Goal: Check status: Check status

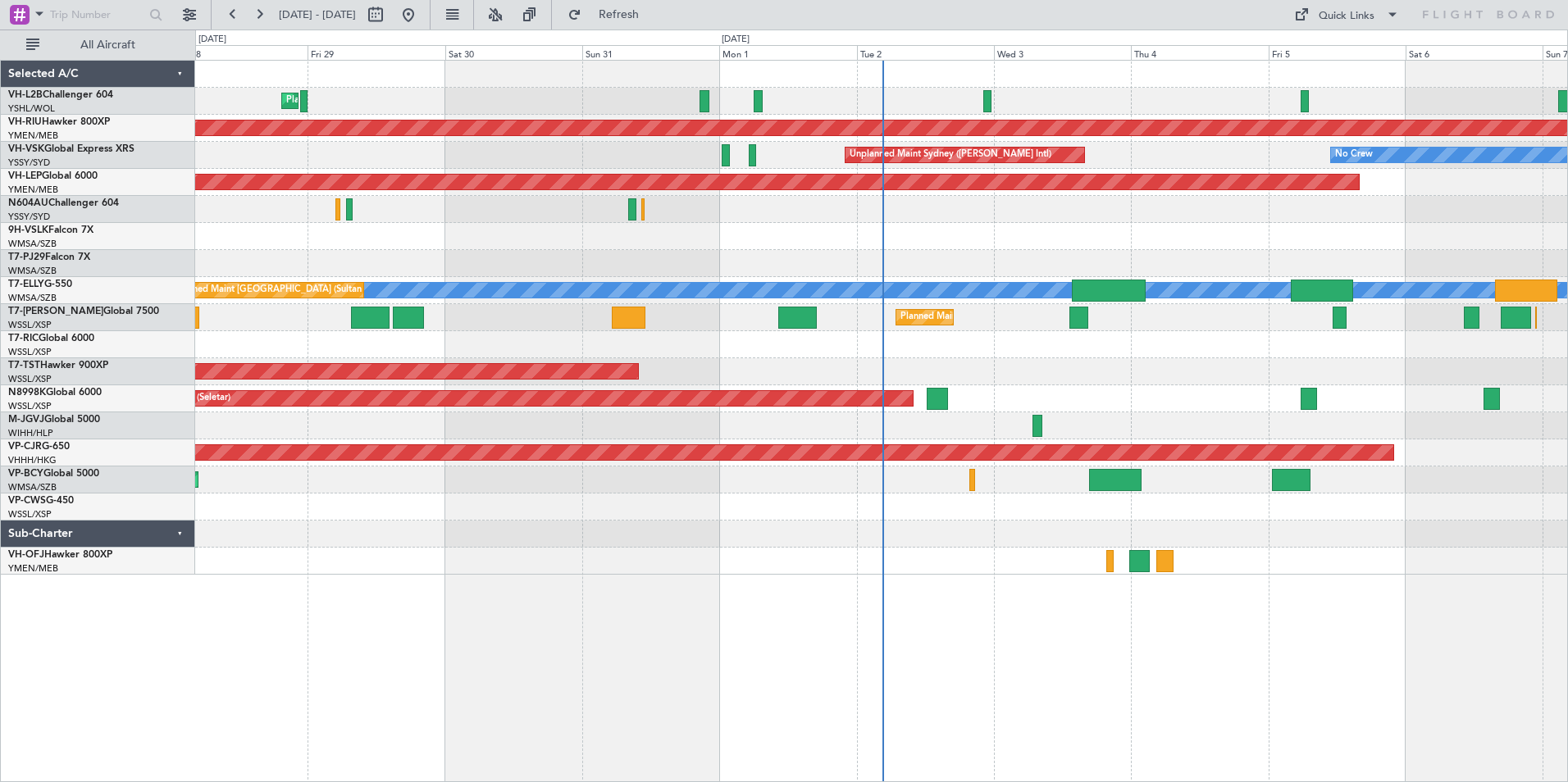
click at [1167, 558] on div "Planned Maint [GEOGRAPHIC_DATA] ([GEOGRAPHIC_DATA]) Planned Maint Sydney ([PERS…" at bounding box center [881, 318] width 1372 height 514
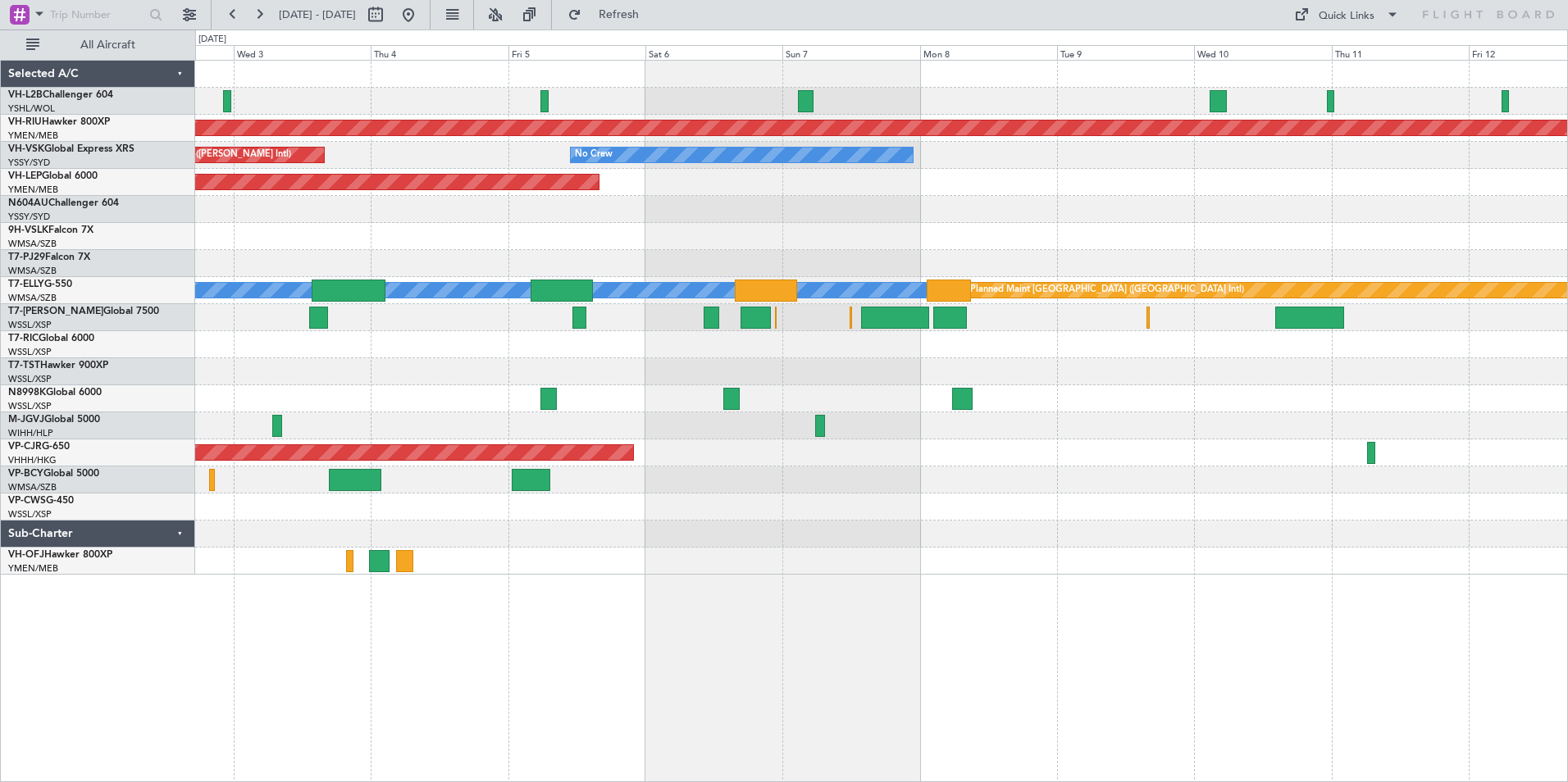
click at [403, 240] on div "Planned Maint [GEOGRAPHIC_DATA] ([GEOGRAPHIC_DATA]) No Crew Unplanned Maint Syd…" at bounding box center [881, 318] width 1372 height 514
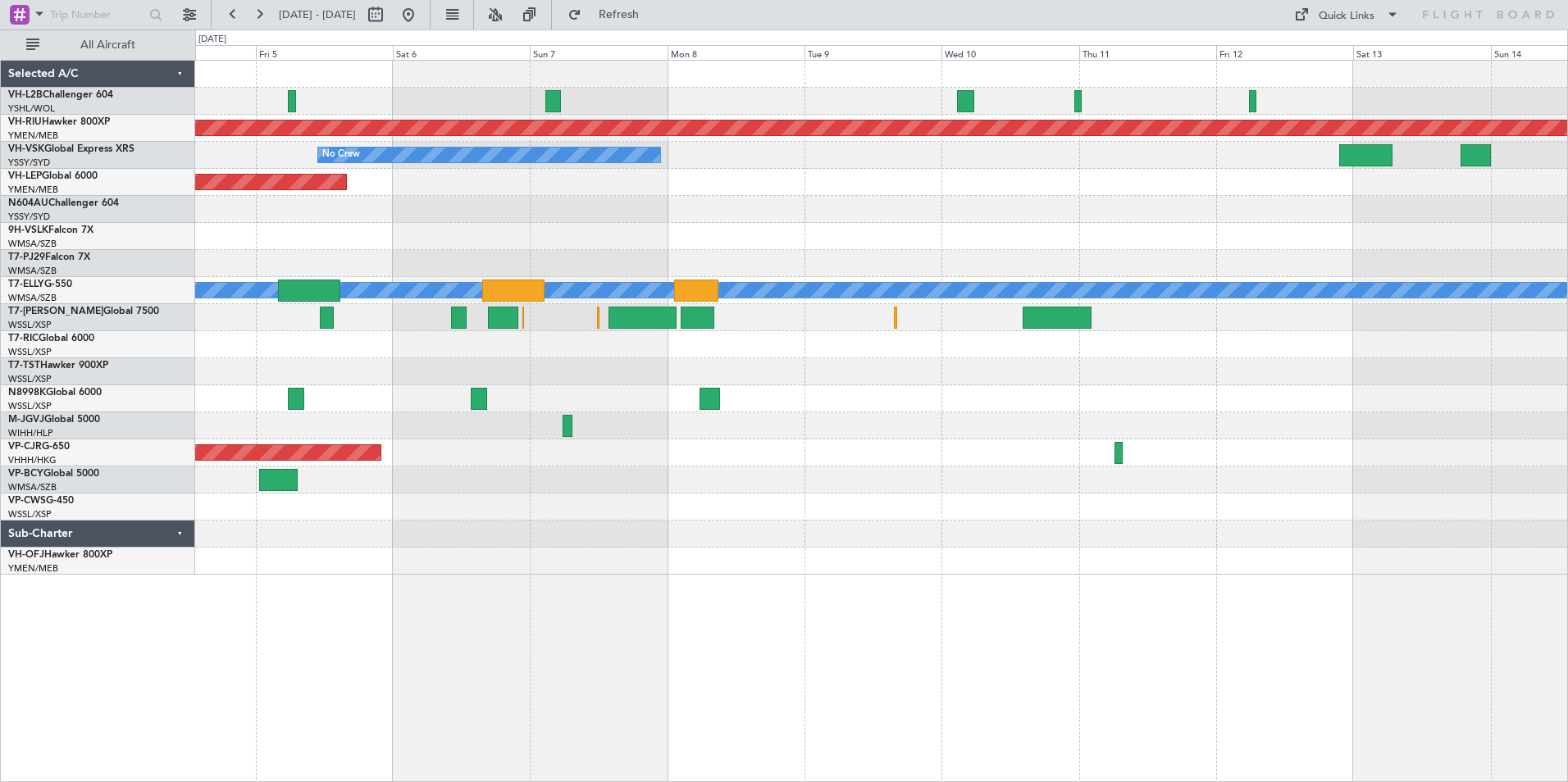
click at [546, 216] on div "Planned Maint [GEOGRAPHIC_DATA] ([GEOGRAPHIC_DATA]) No Crew Unplanned Maint Syd…" at bounding box center [881, 318] width 1372 height 514
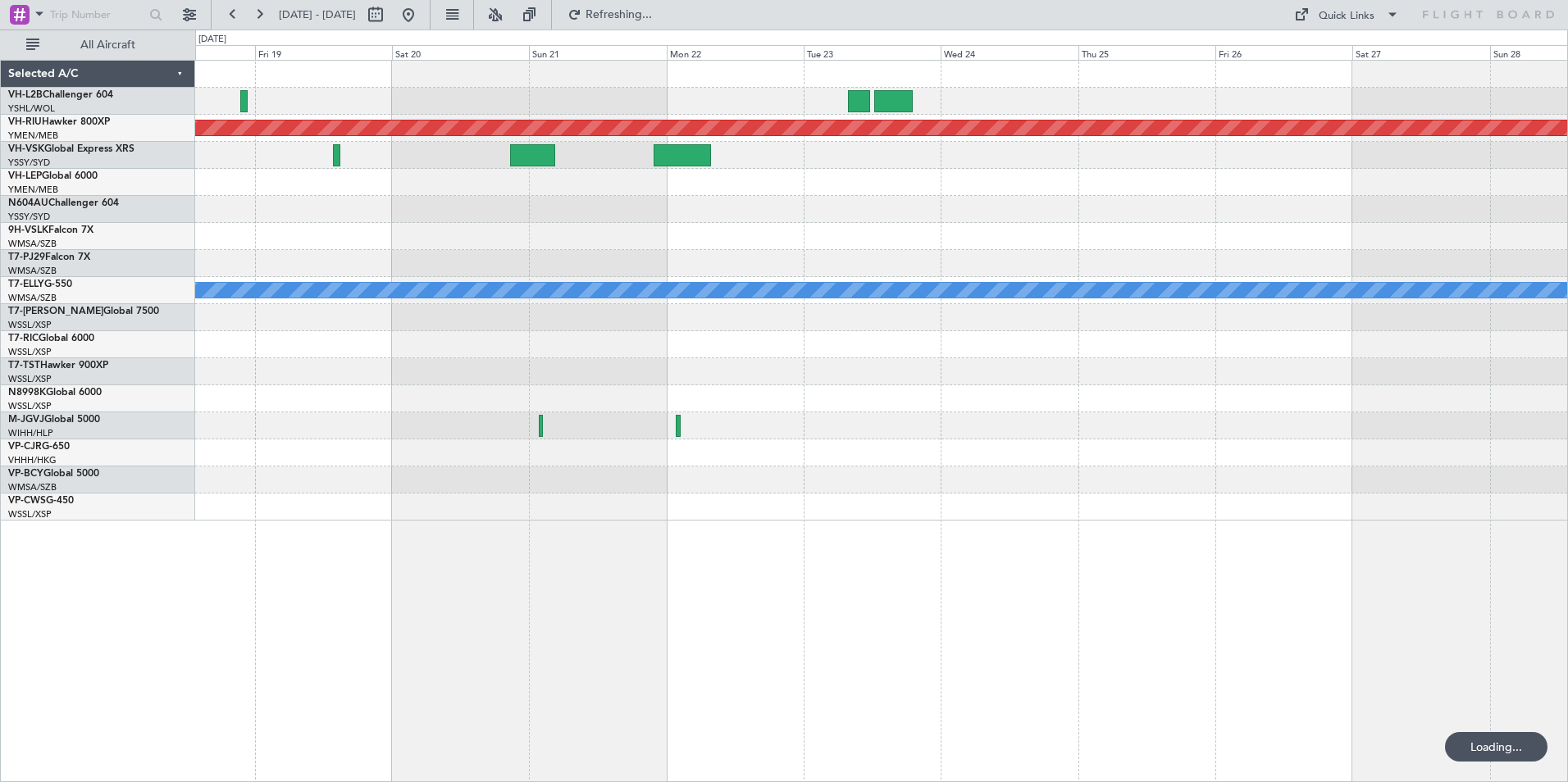
click at [683, 254] on div at bounding box center [881, 263] width 1372 height 27
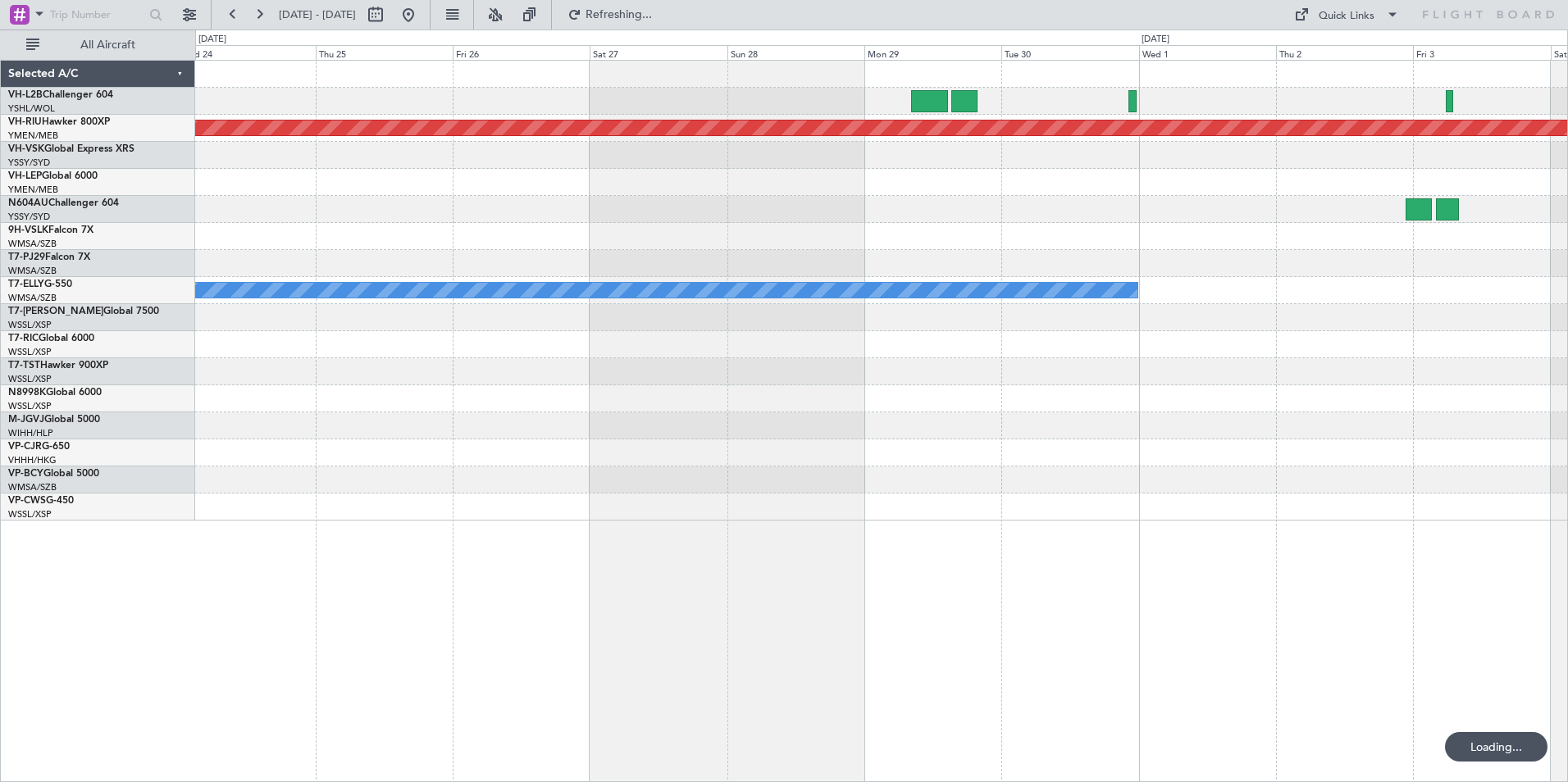
click at [801, 257] on div at bounding box center [881, 263] width 1372 height 27
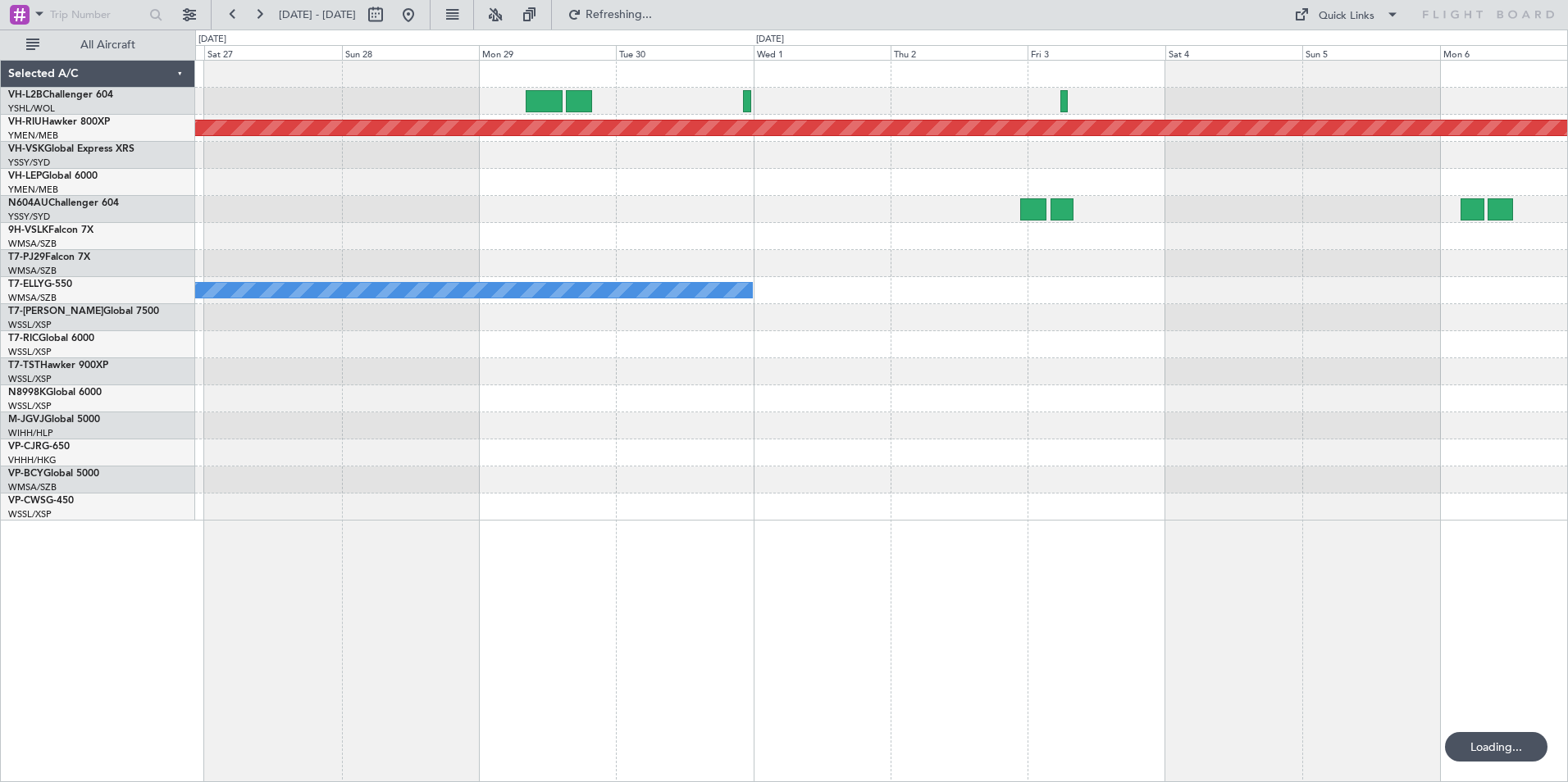
click at [618, 258] on div at bounding box center [881, 263] width 1372 height 27
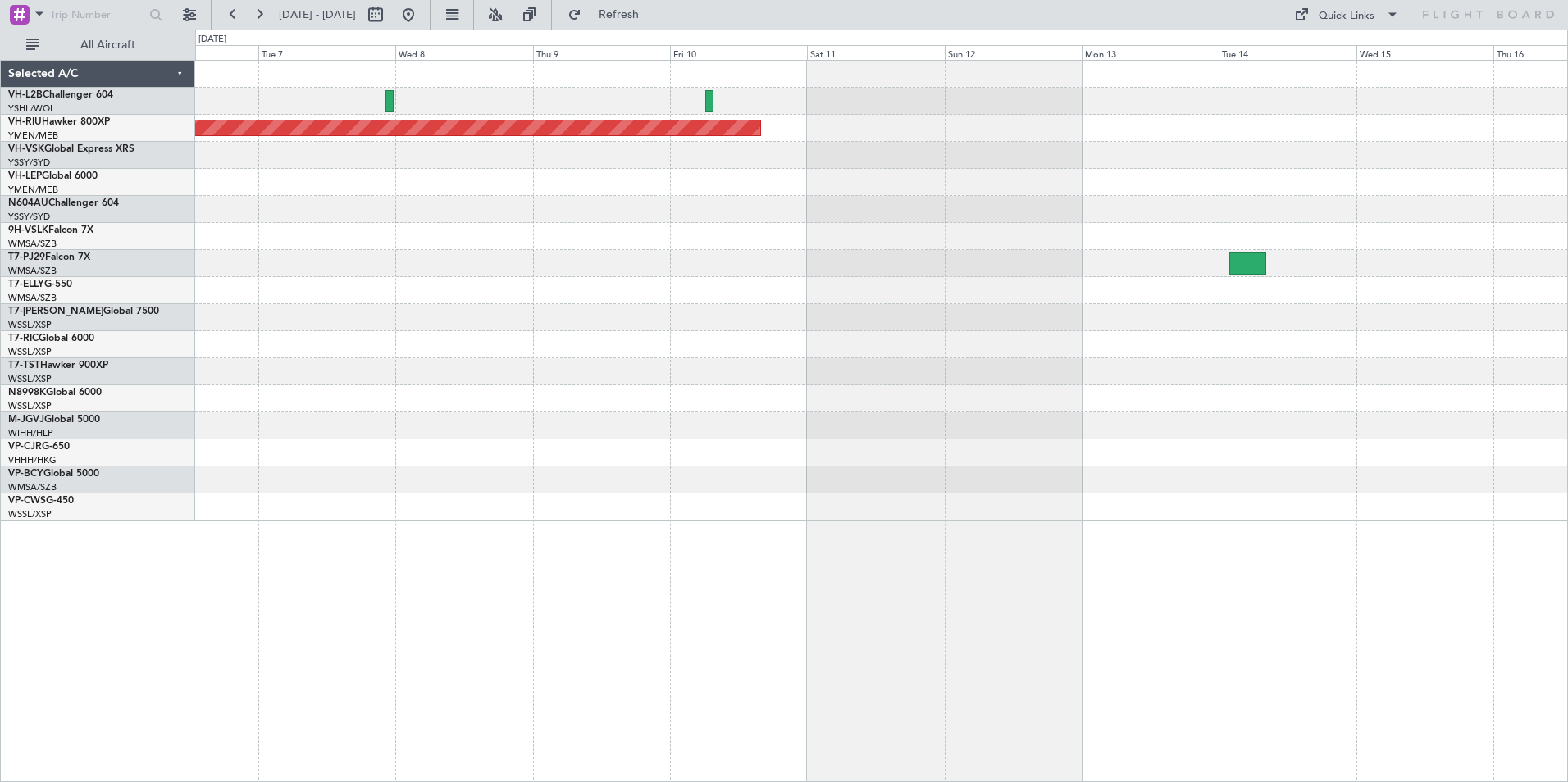
click at [536, 243] on div "Planned Maint [GEOGRAPHIC_DATA] ([GEOGRAPHIC_DATA])" at bounding box center [881, 291] width 1372 height 460
click at [1126, 300] on div at bounding box center [881, 291] width 1372 height 27
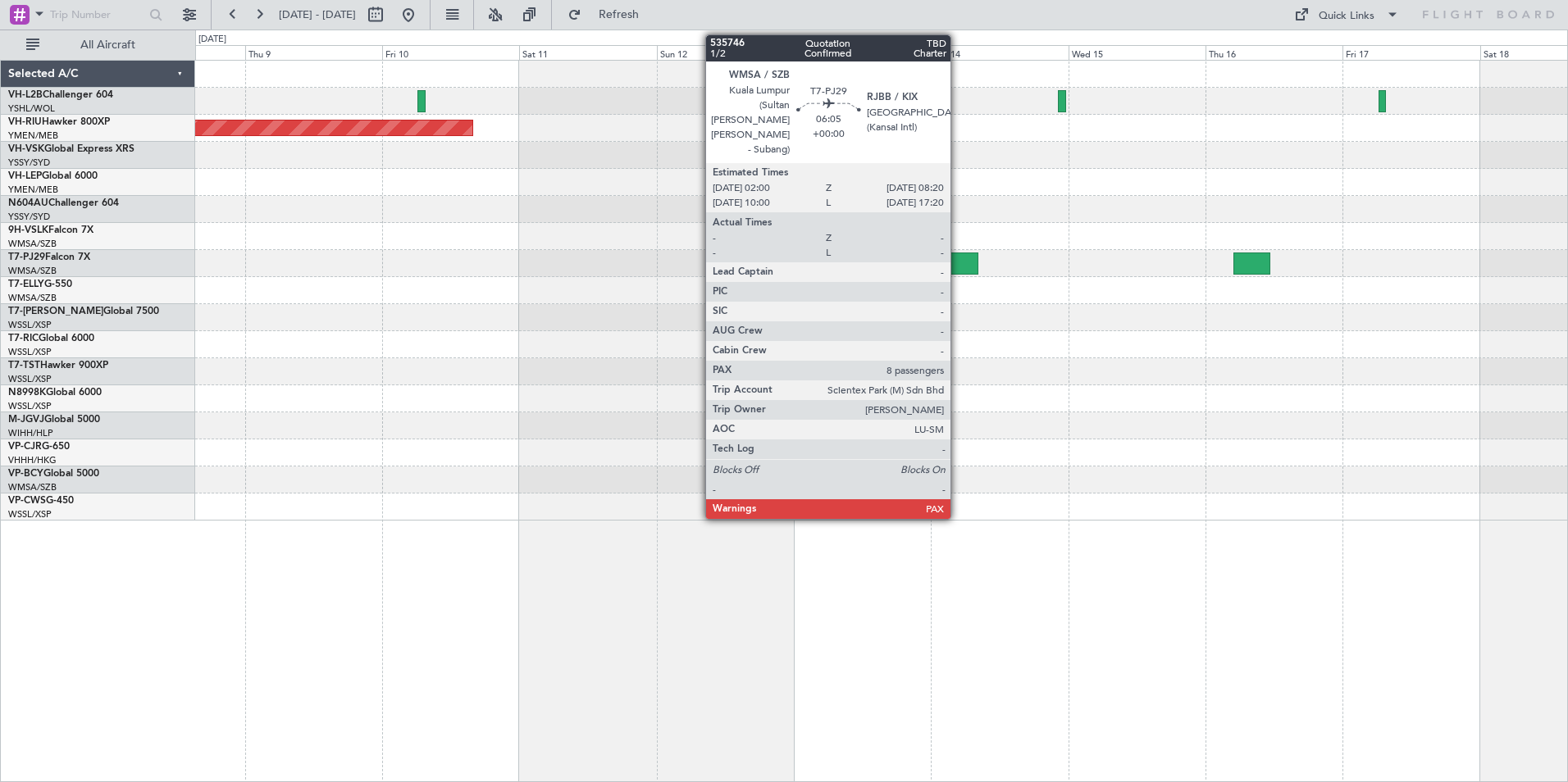
click at [958, 262] on div at bounding box center [959, 263] width 37 height 22
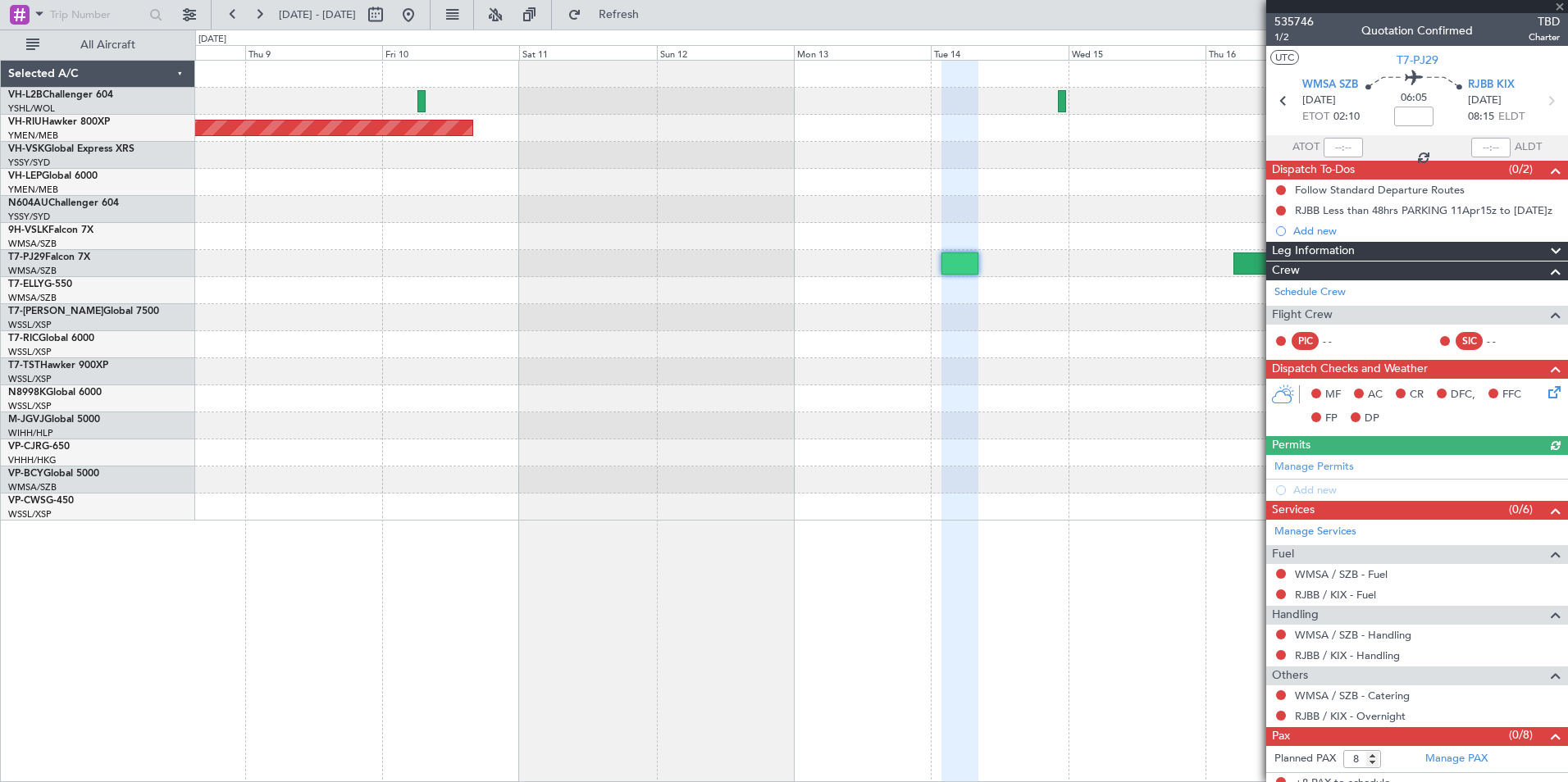
scroll to position [11, 0]
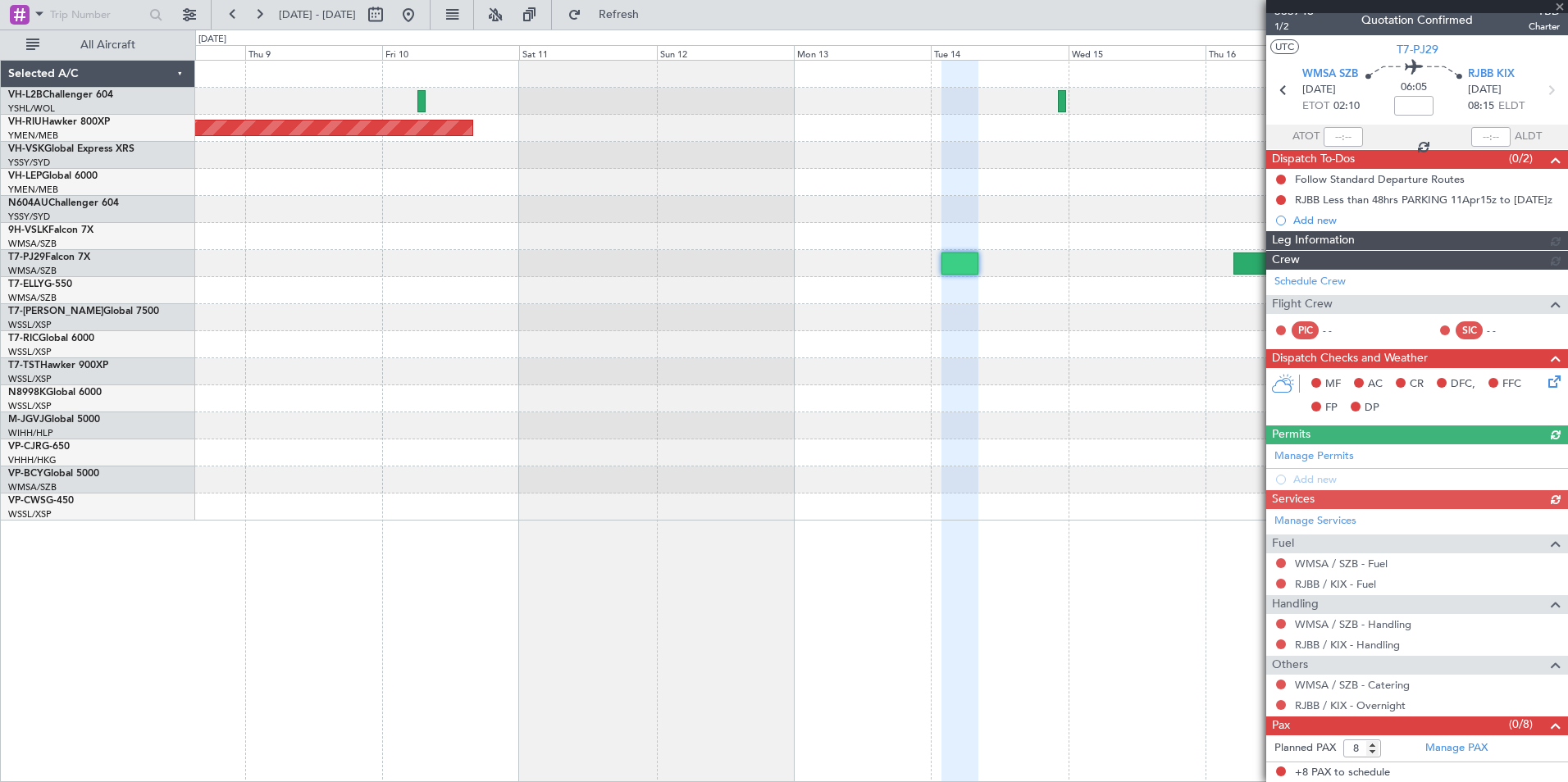
click at [1562, 4] on div at bounding box center [1417, 6] width 302 height 13
click at [1163, 223] on div at bounding box center [881, 237] width 1372 height 27
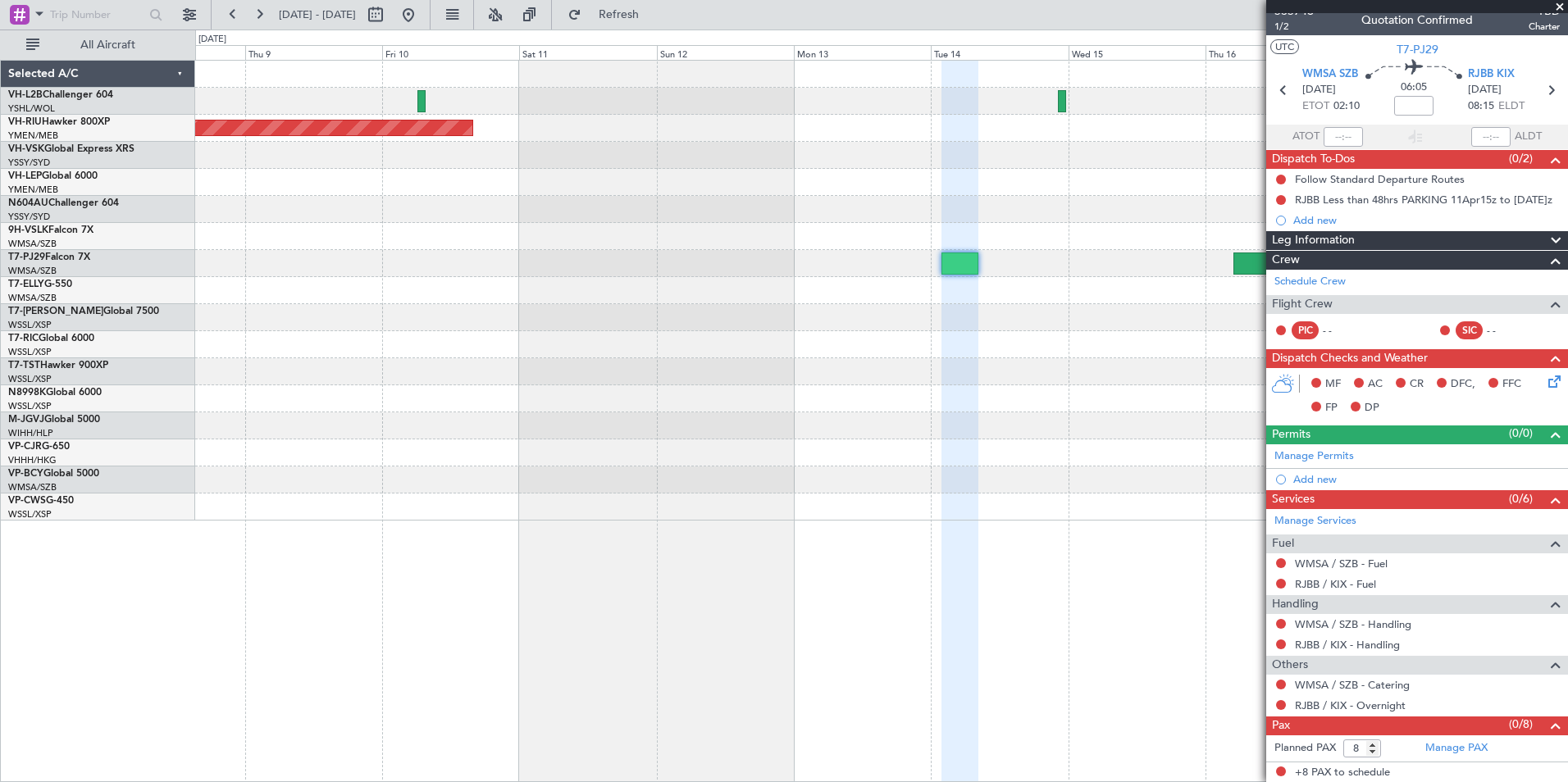
click at [1561, 5] on span at bounding box center [1560, 7] width 16 height 15
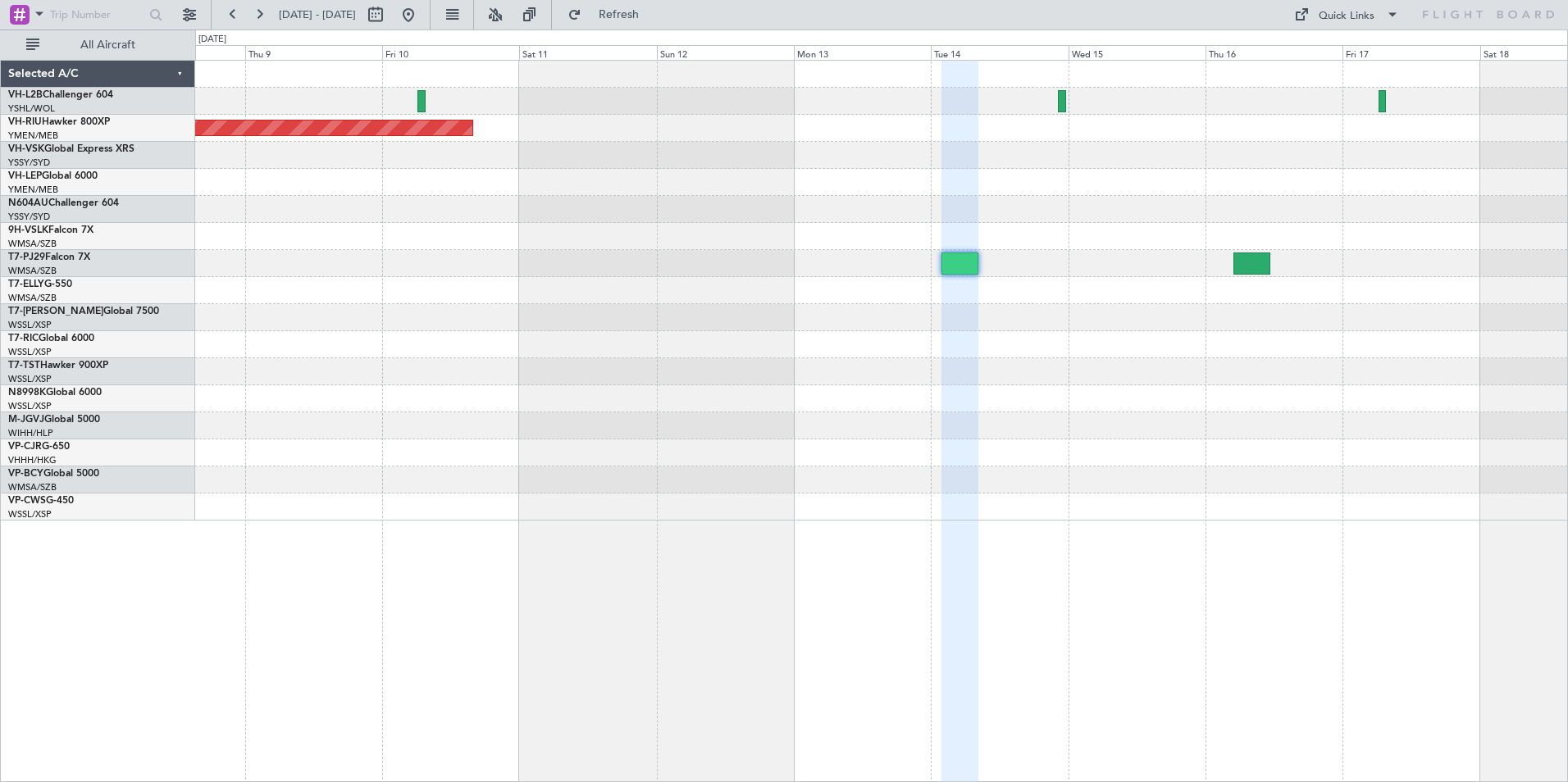
type input "0"
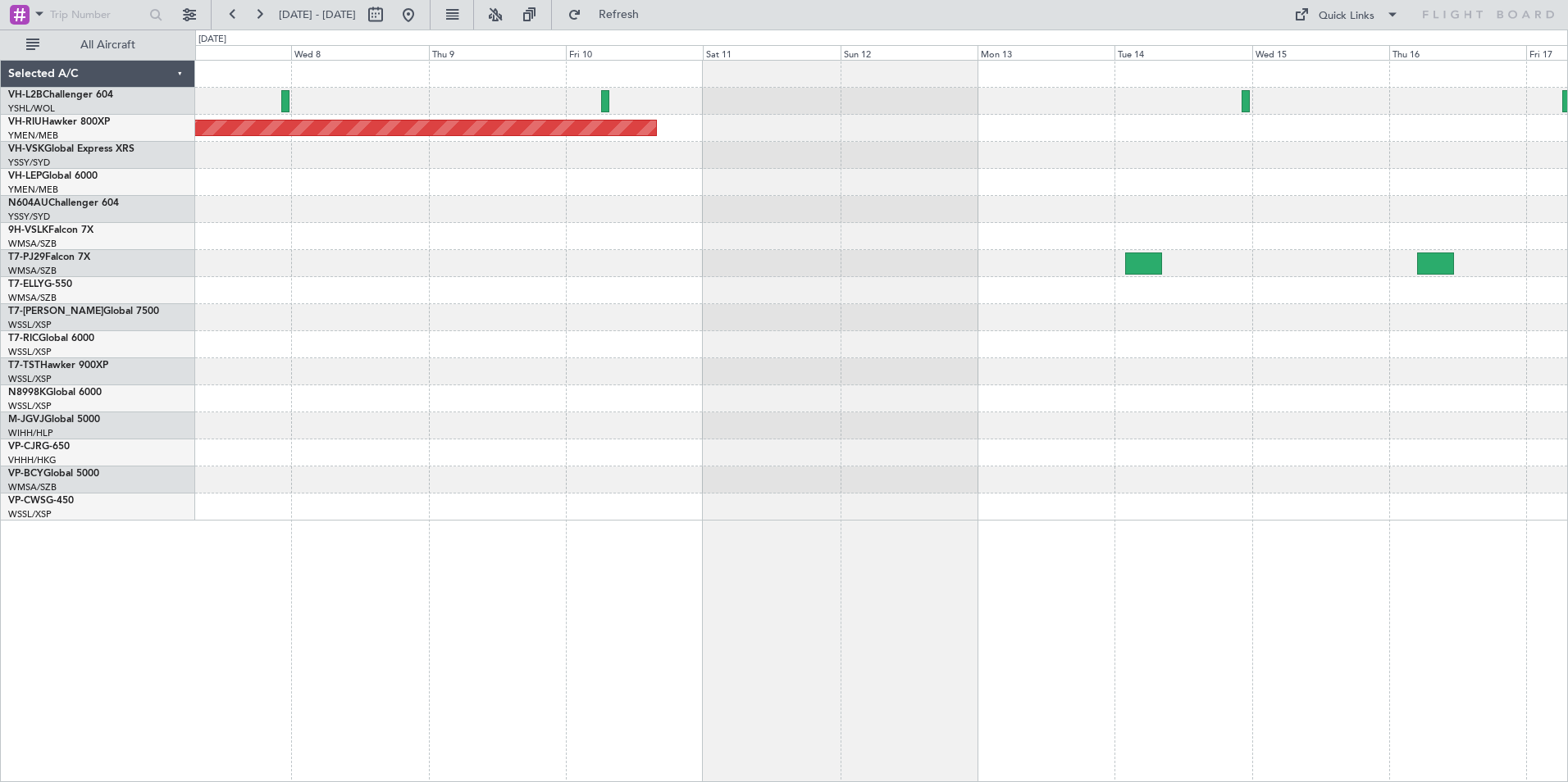
click at [858, 231] on div "Planned Maint [GEOGRAPHIC_DATA] ([GEOGRAPHIC_DATA])" at bounding box center [881, 291] width 1372 height 460
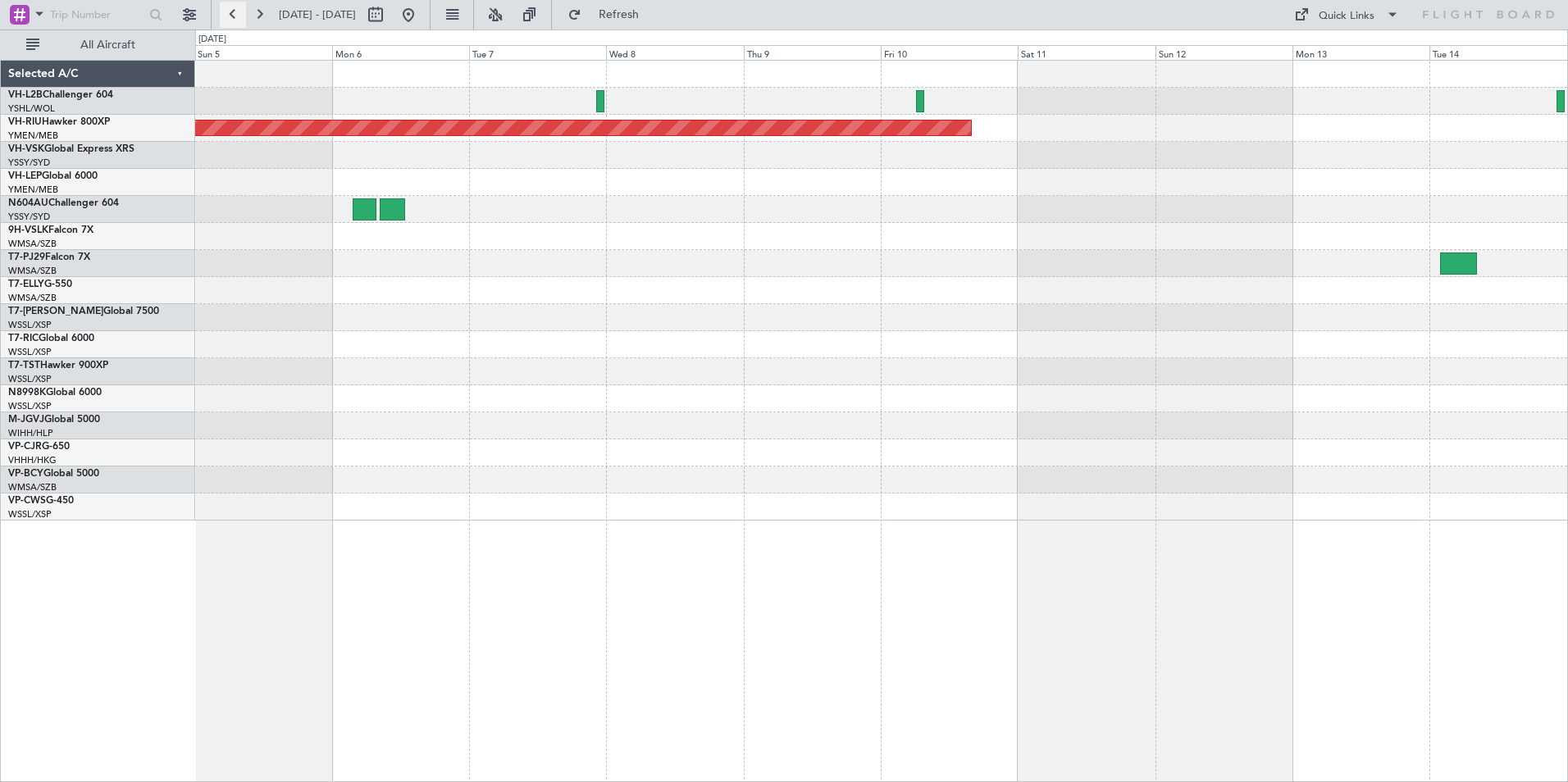
click at [230, 13] on button at bounding box center [233, 15] width 26 height 26
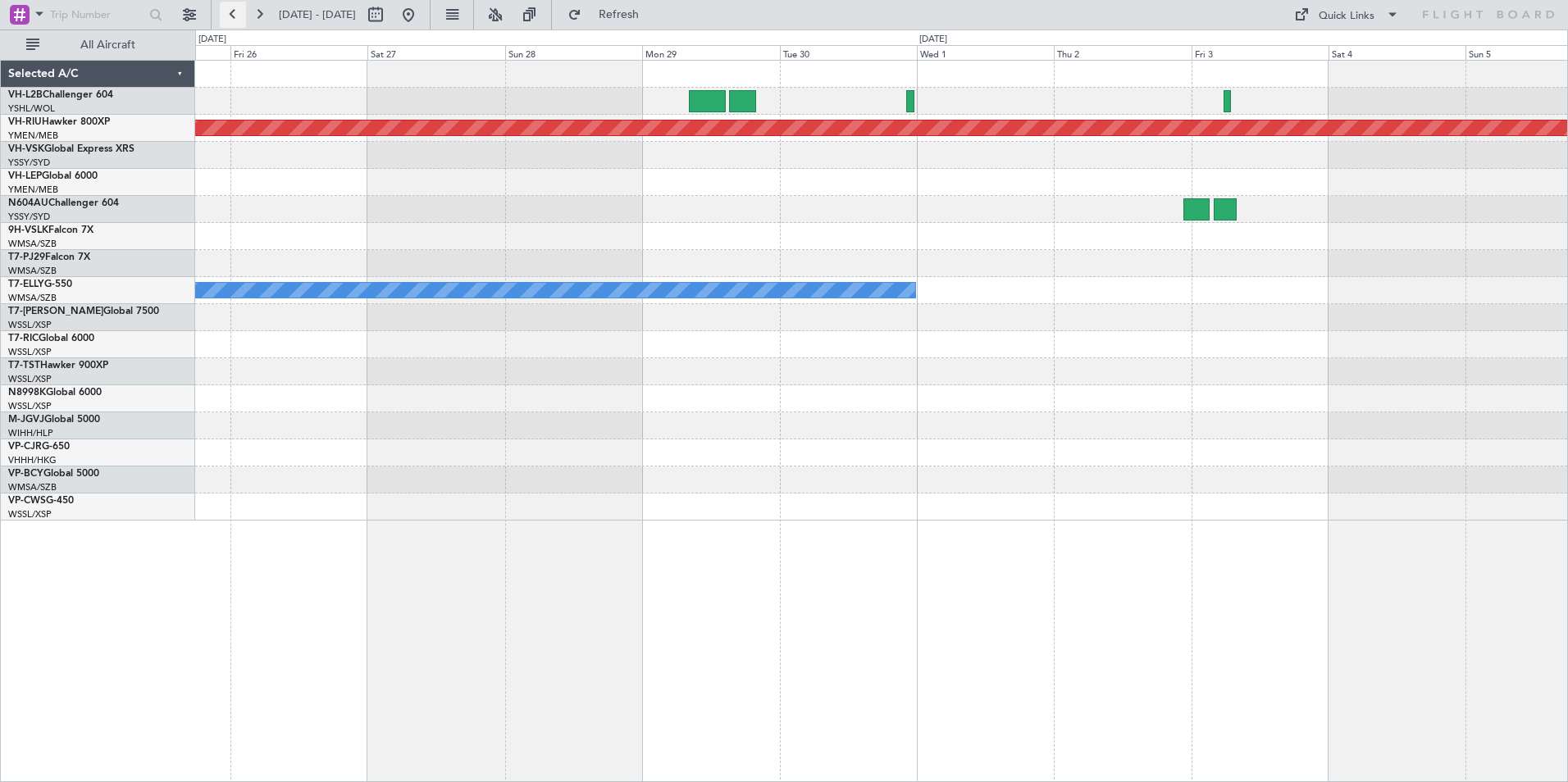
click at [230, 13] on button at bounding box center [233, 15] width 26 height 26
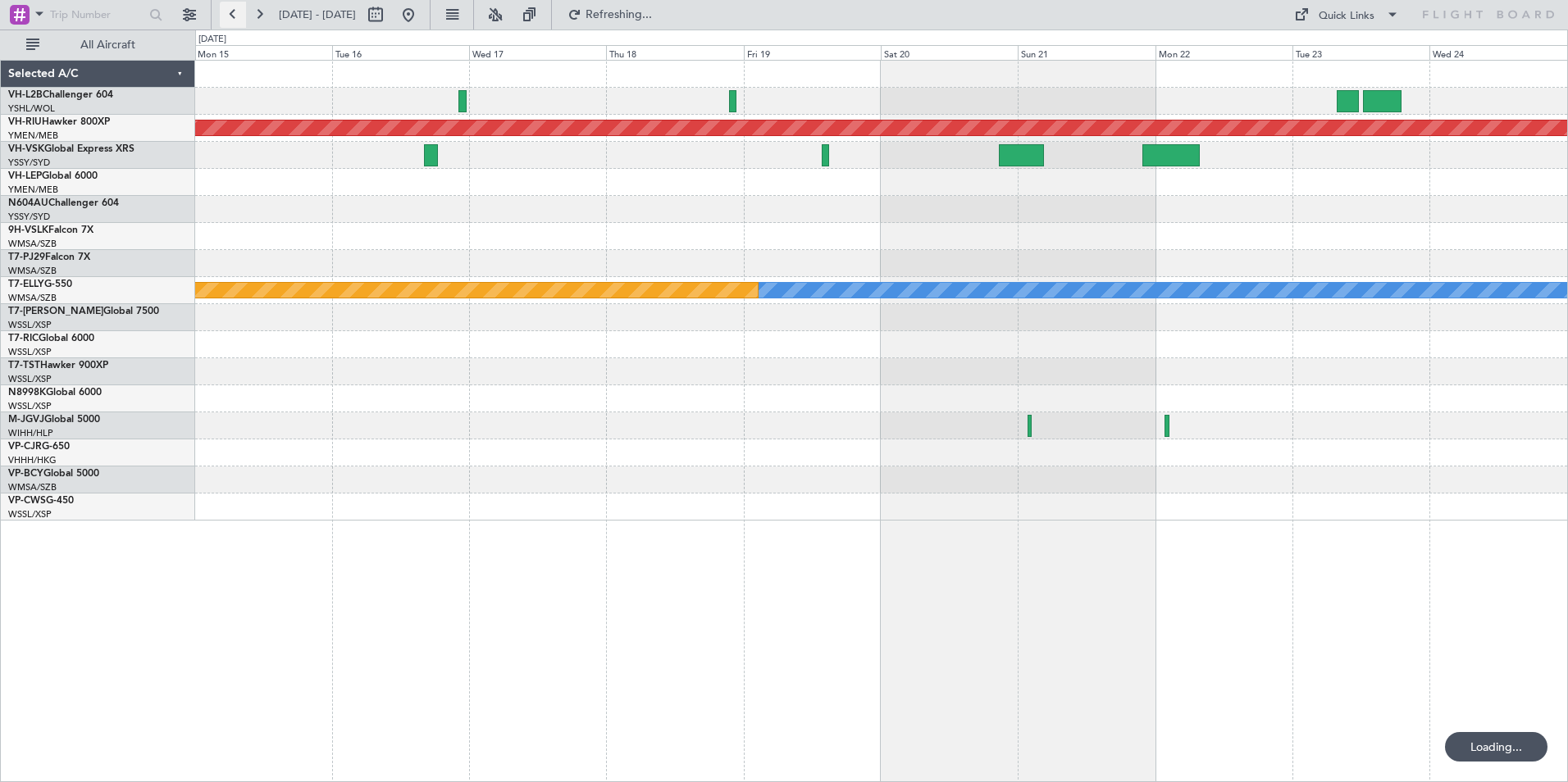
click at [230, 13] on button at bounding box center [233, 15] width 26 height 26
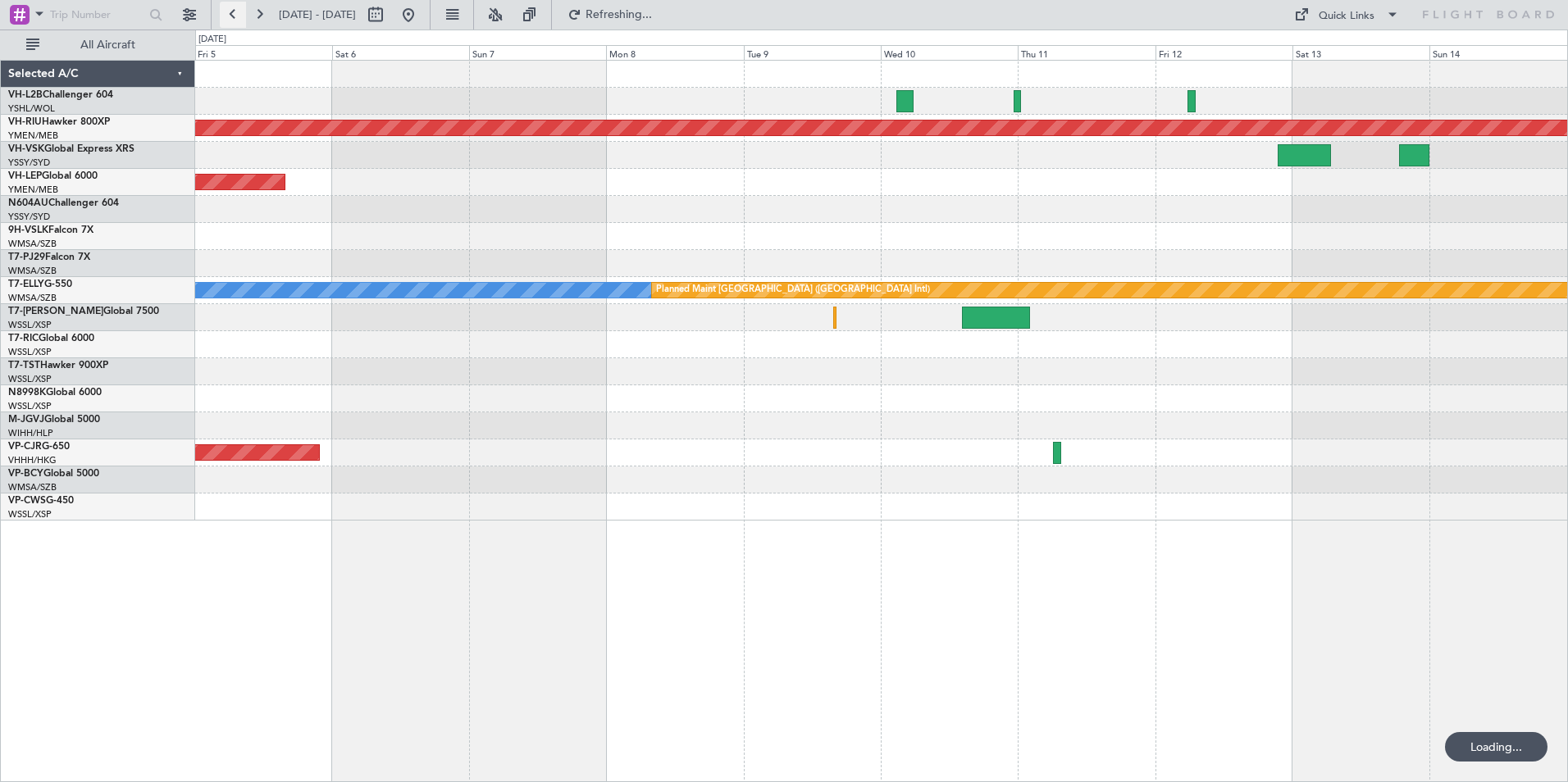
click at [230, 13] on button at bounding box center [233, 15] width 26 height 26
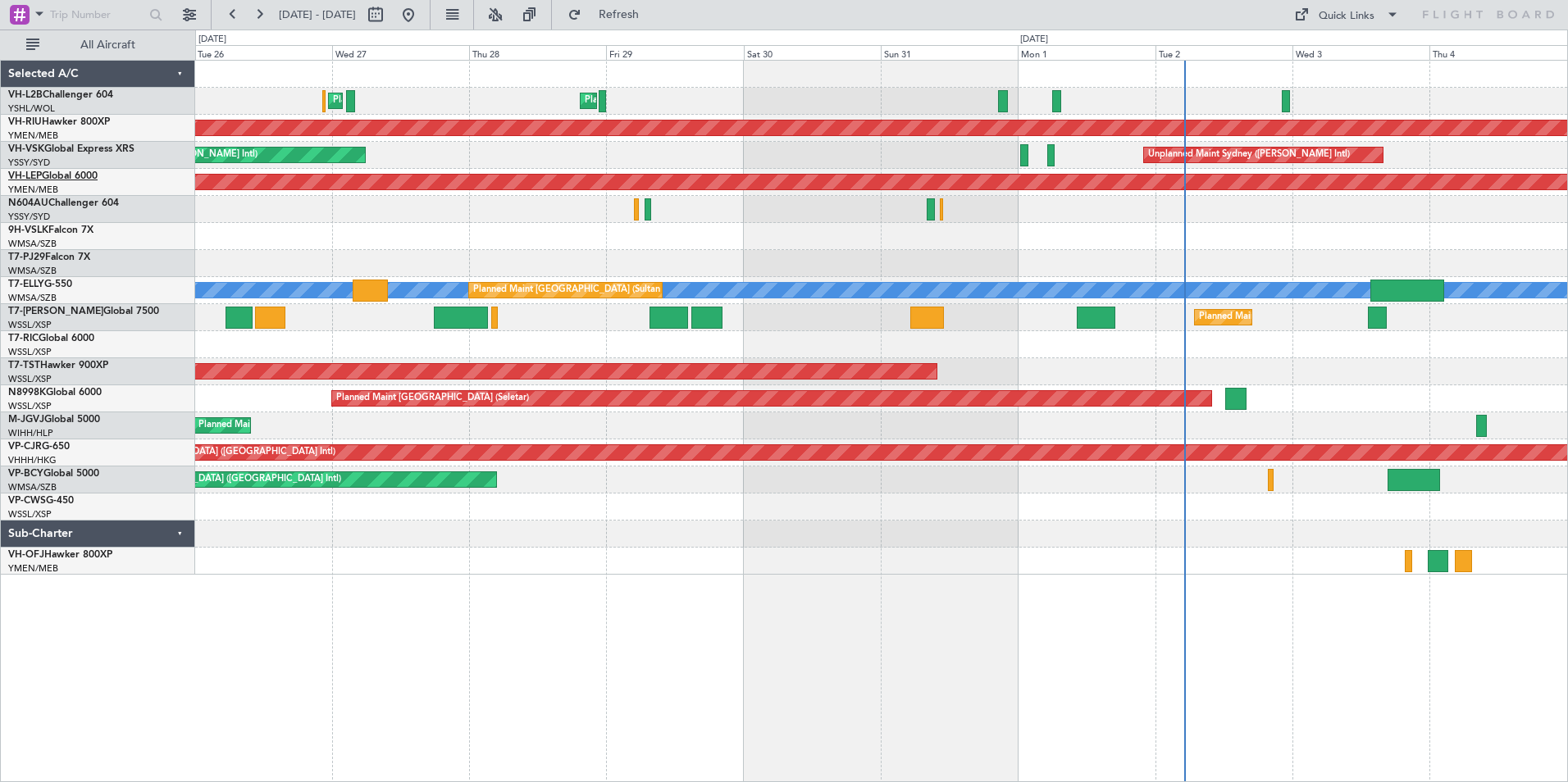
click at [63, 172] on link "VH-LEP Global 6000" at bounding box center [53, 176] width 89 height 10
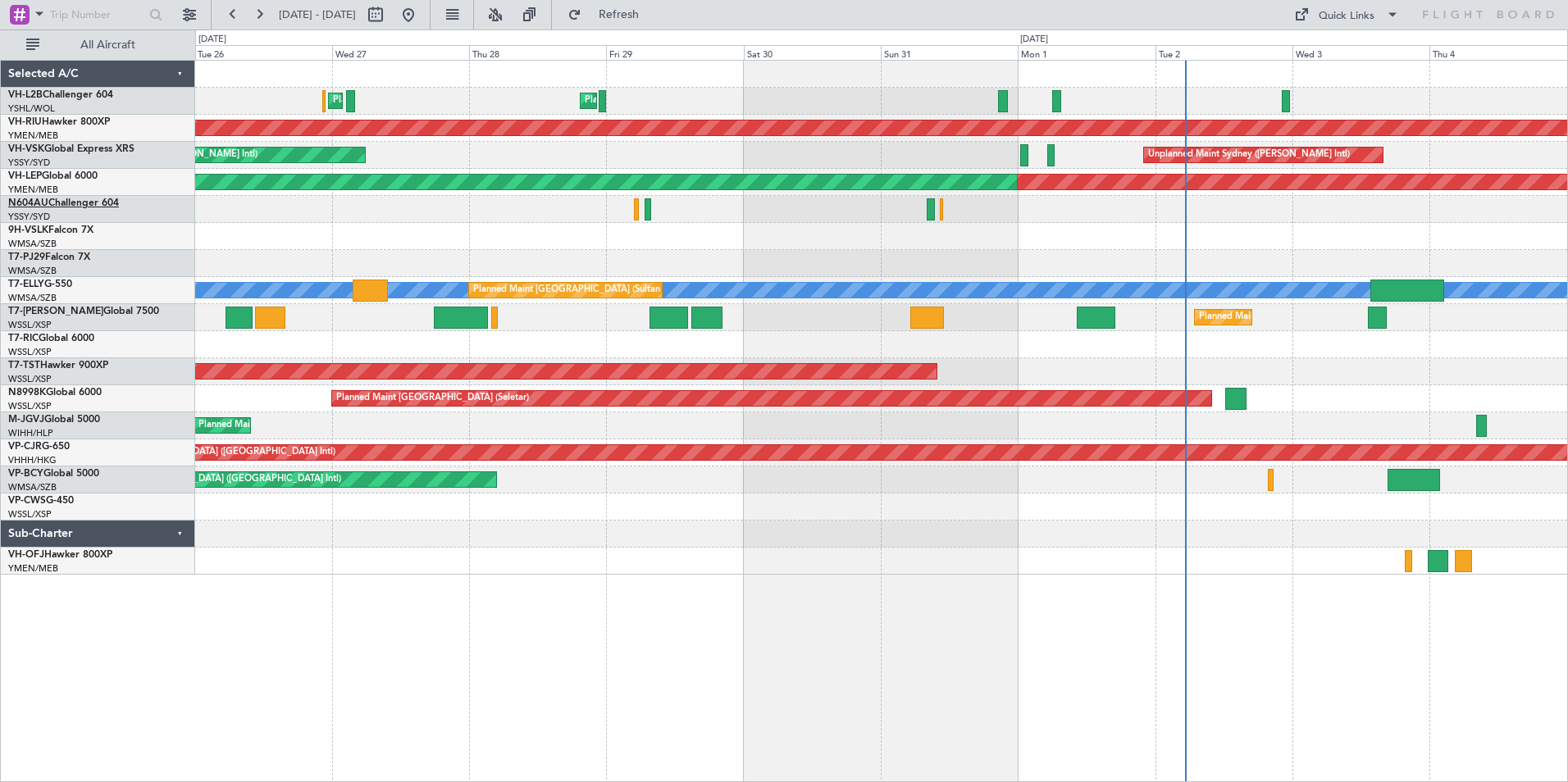
click at [72, 201] on link "N604AU Challenger 604" at bounding box center [64, 203] width 111 height 10
click at [55, 205] on link "N604AU Challenger 604" at bounding box center [64, 203] width 111 height 10
